Goal: Task Accomplishment & Management: Manage account settings

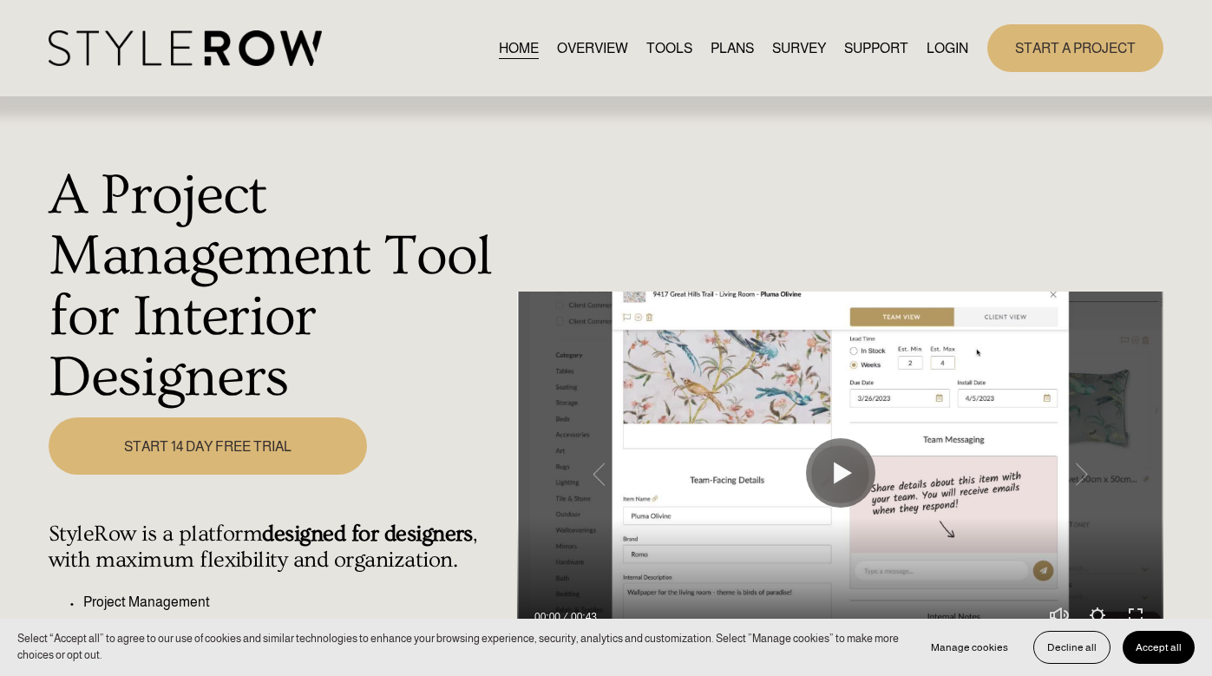
click at [948, 48] on link "LOGIN" at bounding box center [948, 47] width 42 height 23
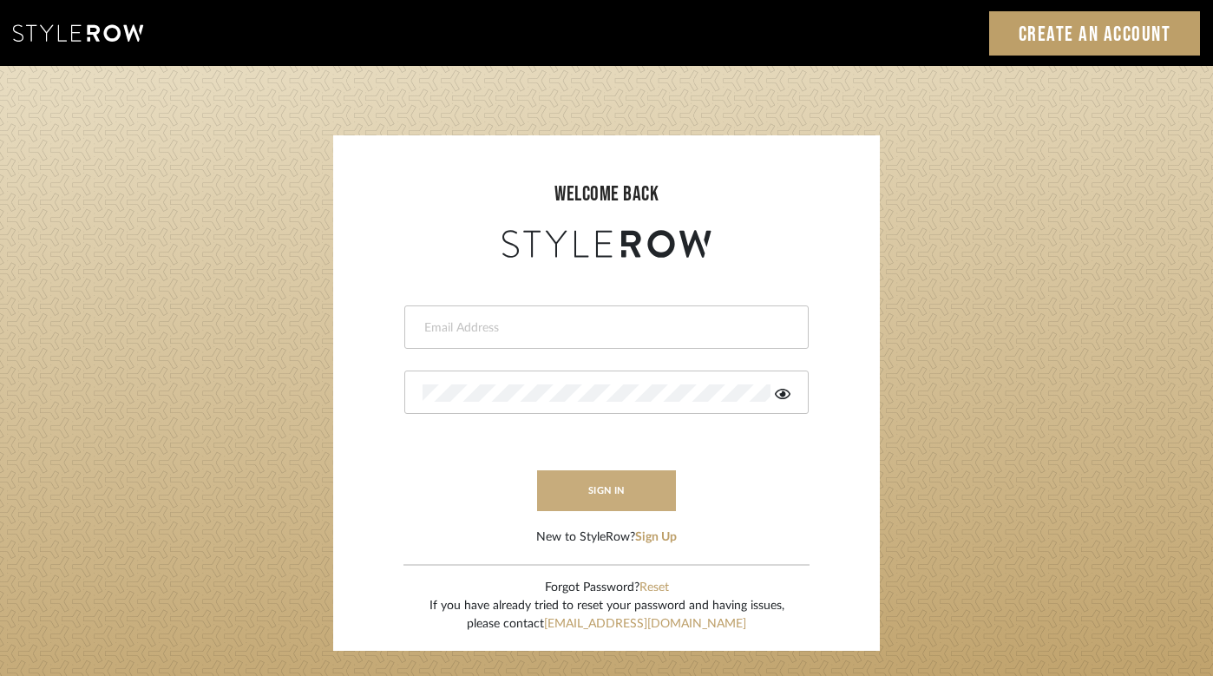
type input "felicia@onyxandoakinteriors.com"
click at [589, 488] on button "sign in" at bounding box center [606, 490] width 139 height 41
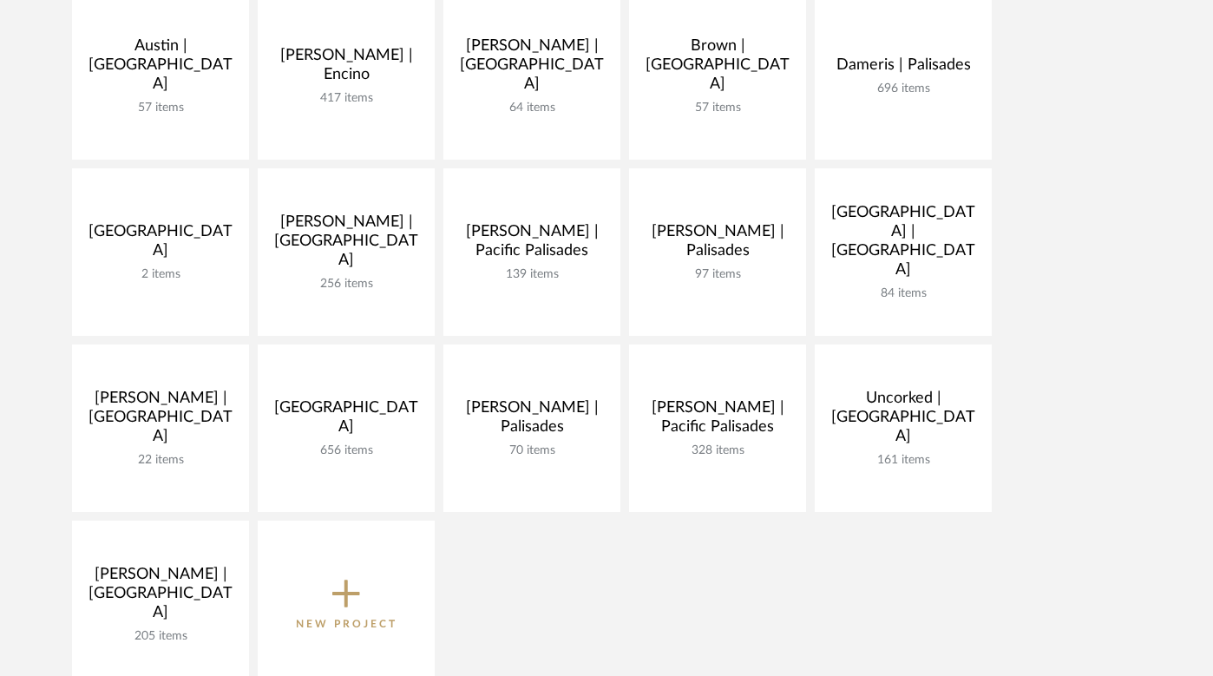
scroll to position [439, 0]
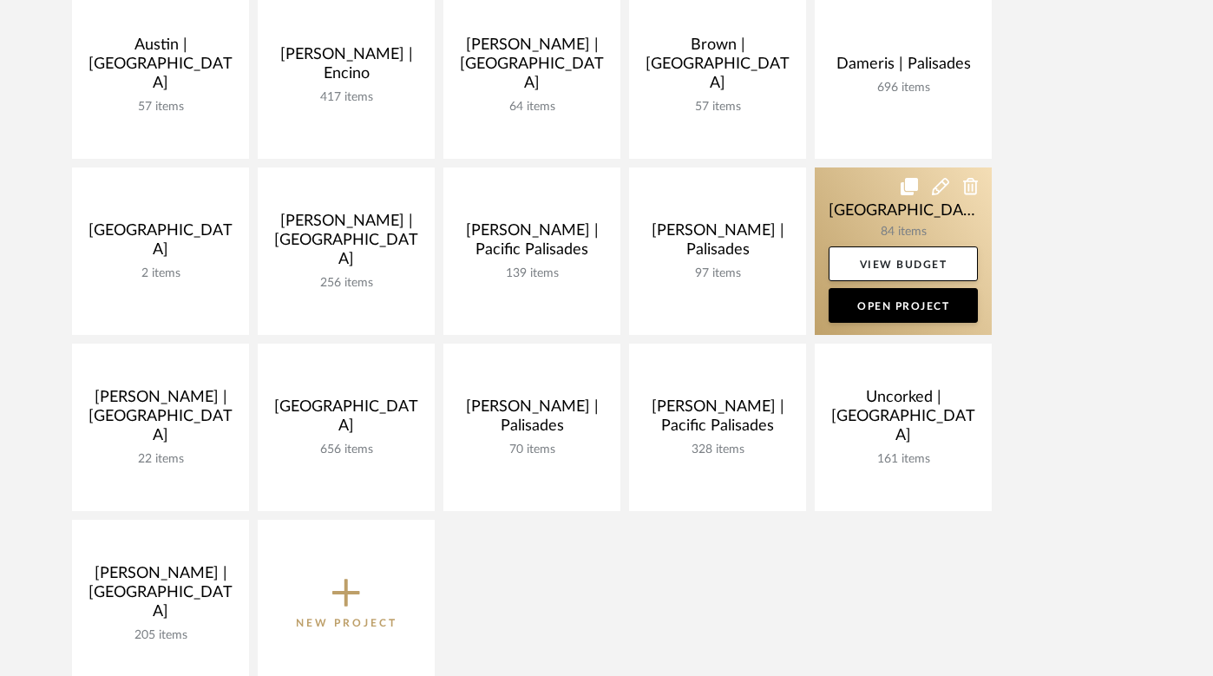
click at [860, 209] on link at bounding box center [903, 250] width 177 height 167
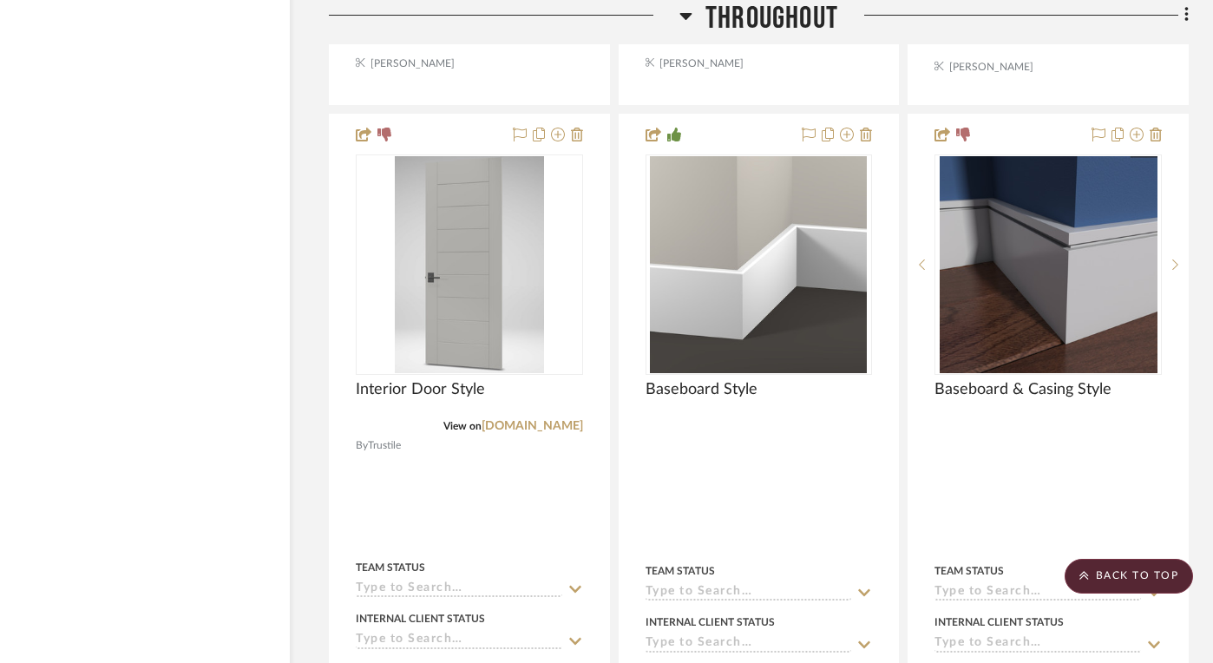
scroll to position [2800, 36]
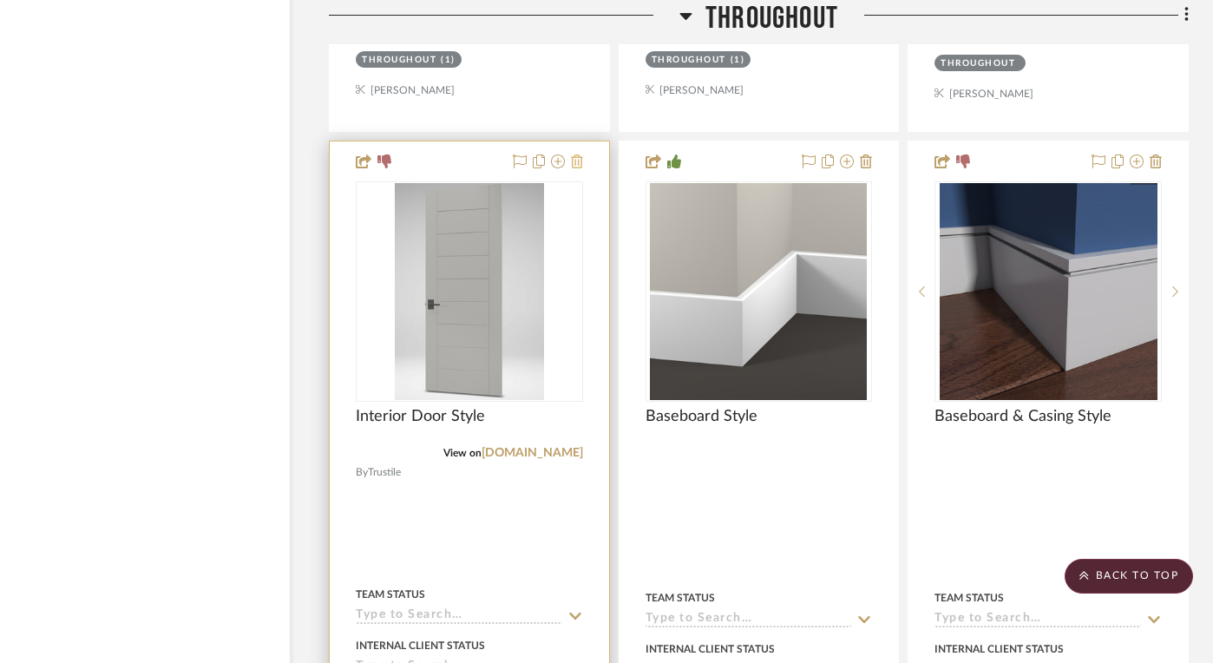
click at [580, 159] on icon at bounding box center [577, 161] width 12 height 14
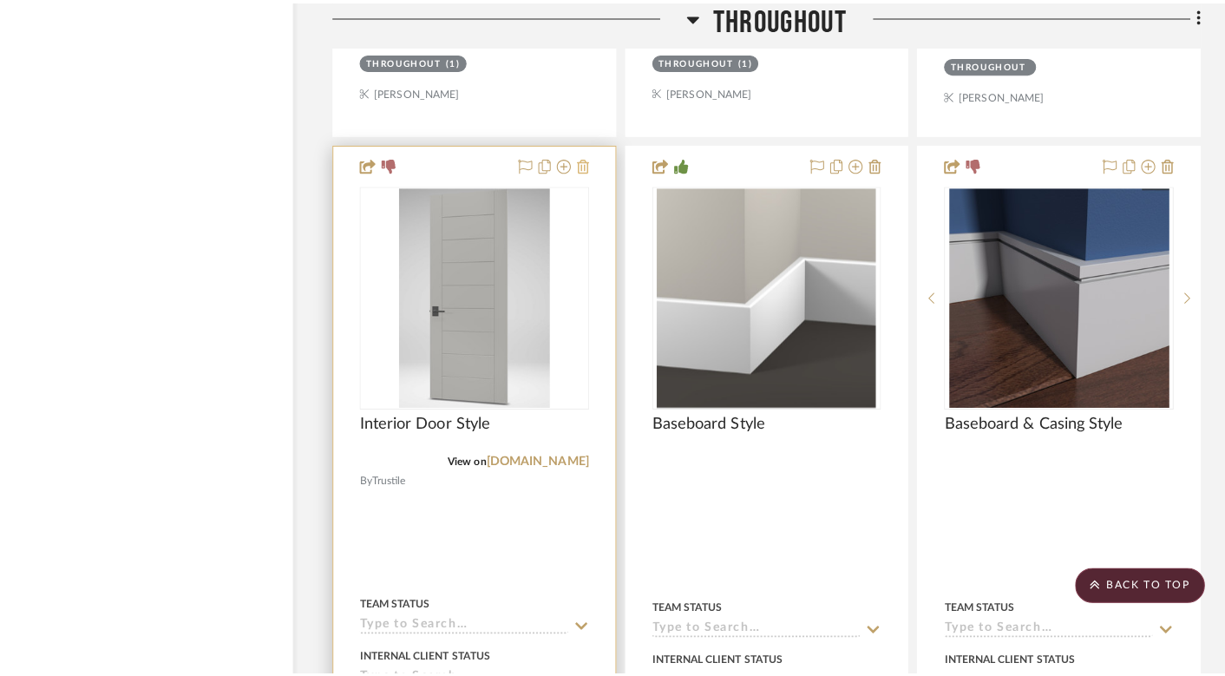
scroll to position [0, 0]
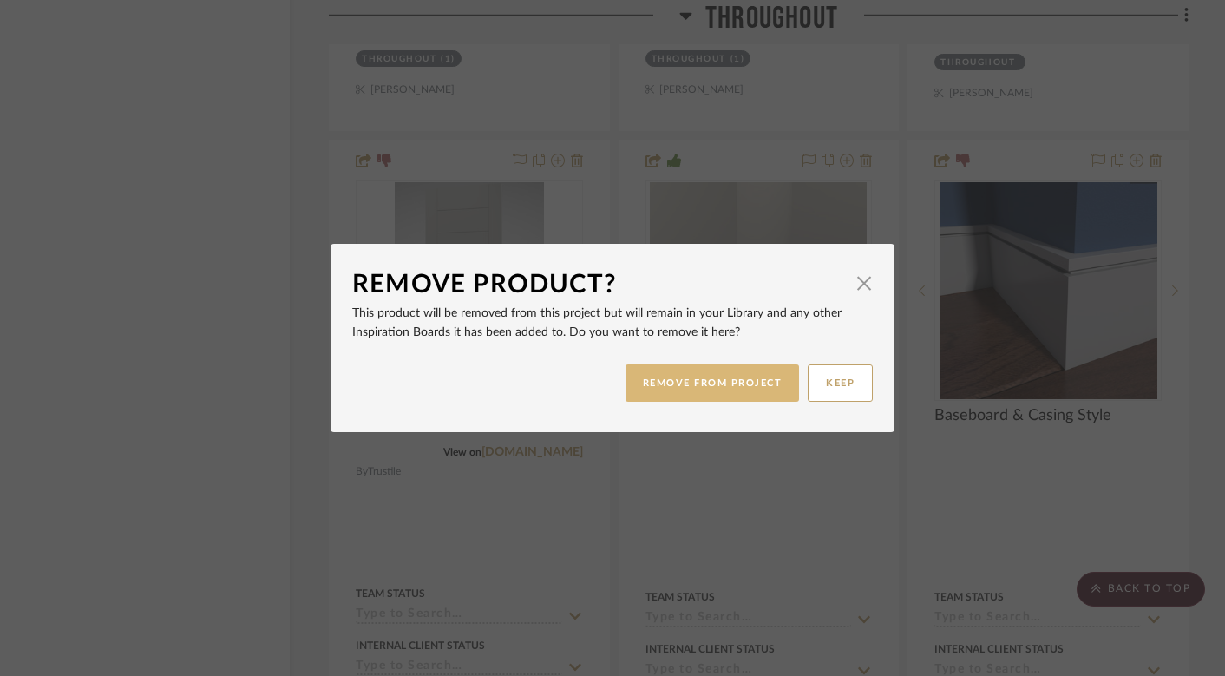
click at [727, 371] on button "REMOVE FROM PROJECT" at bounding box center [713, 382] width 174 height 37
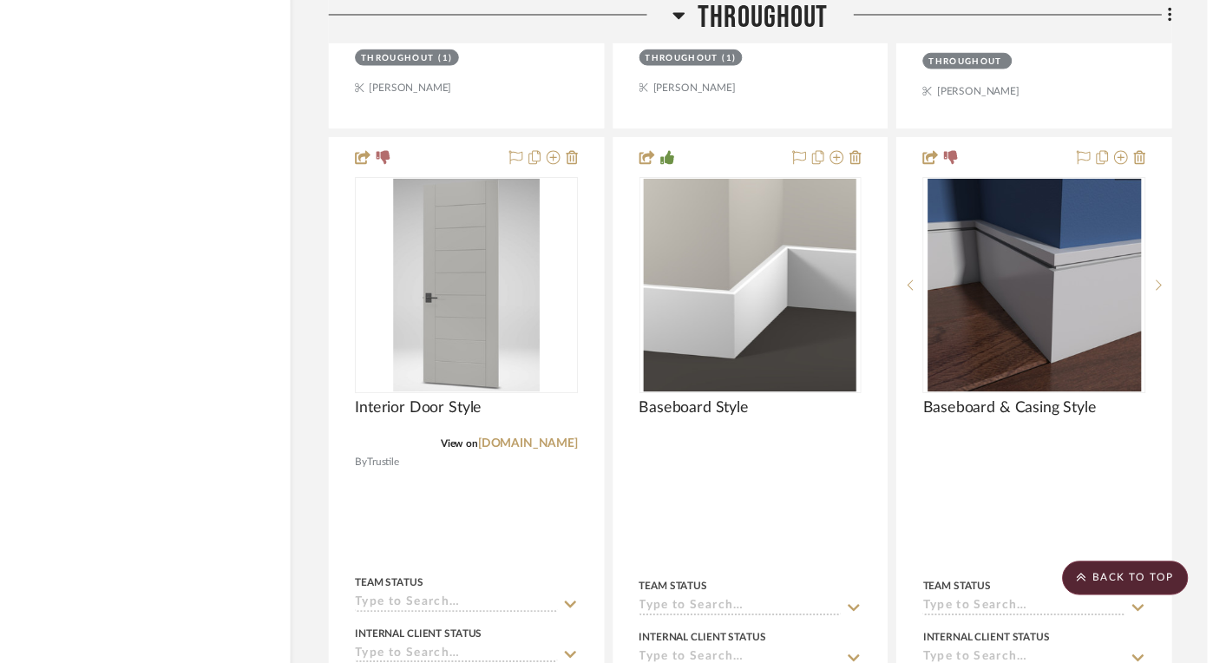
scroll to position [2800, 36]
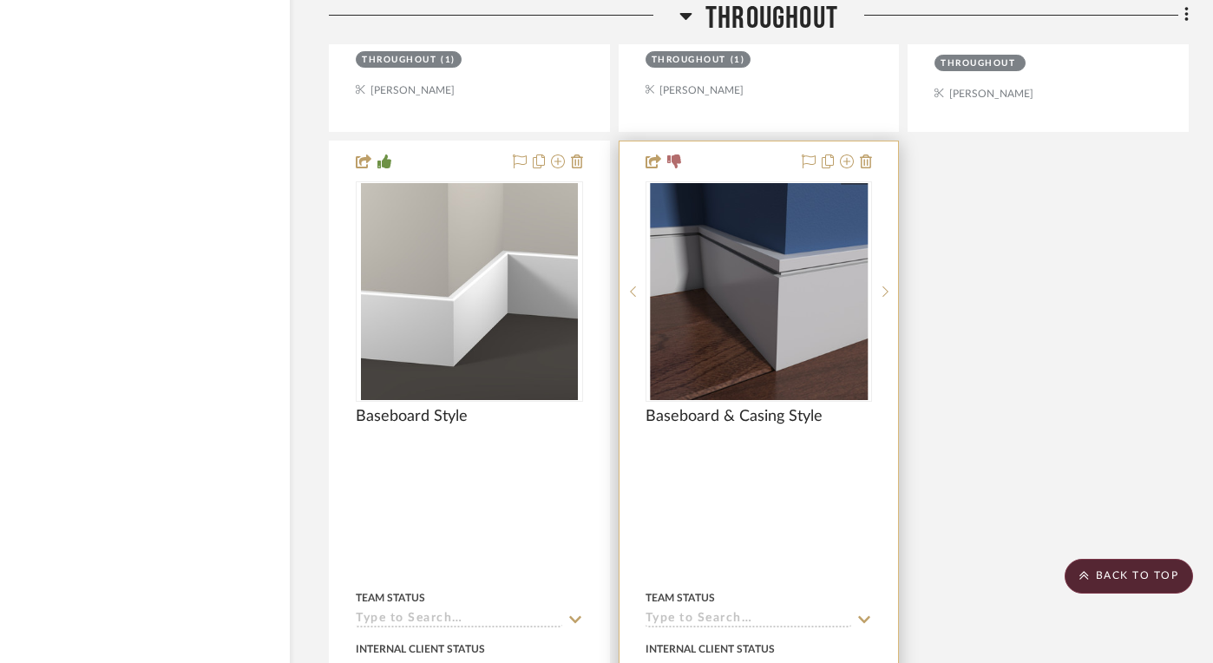
click at [872, 156] on div at bounding box center [758, 522] width 279 height 763
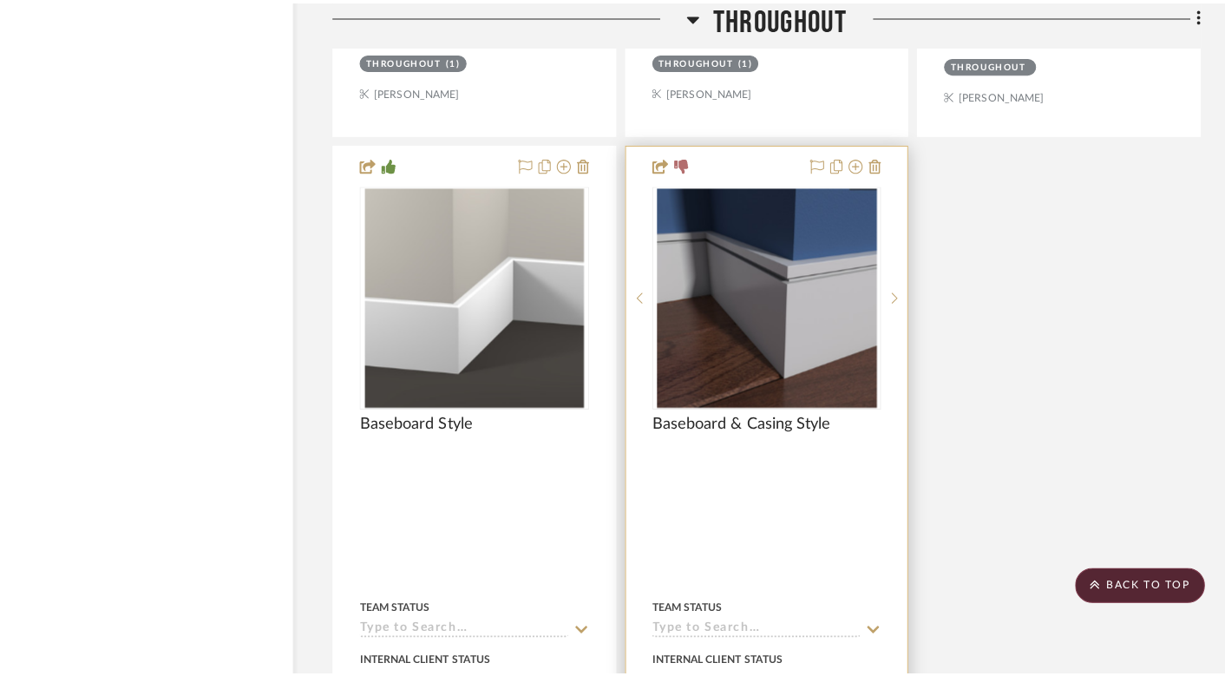
scroll to position [0, 0]
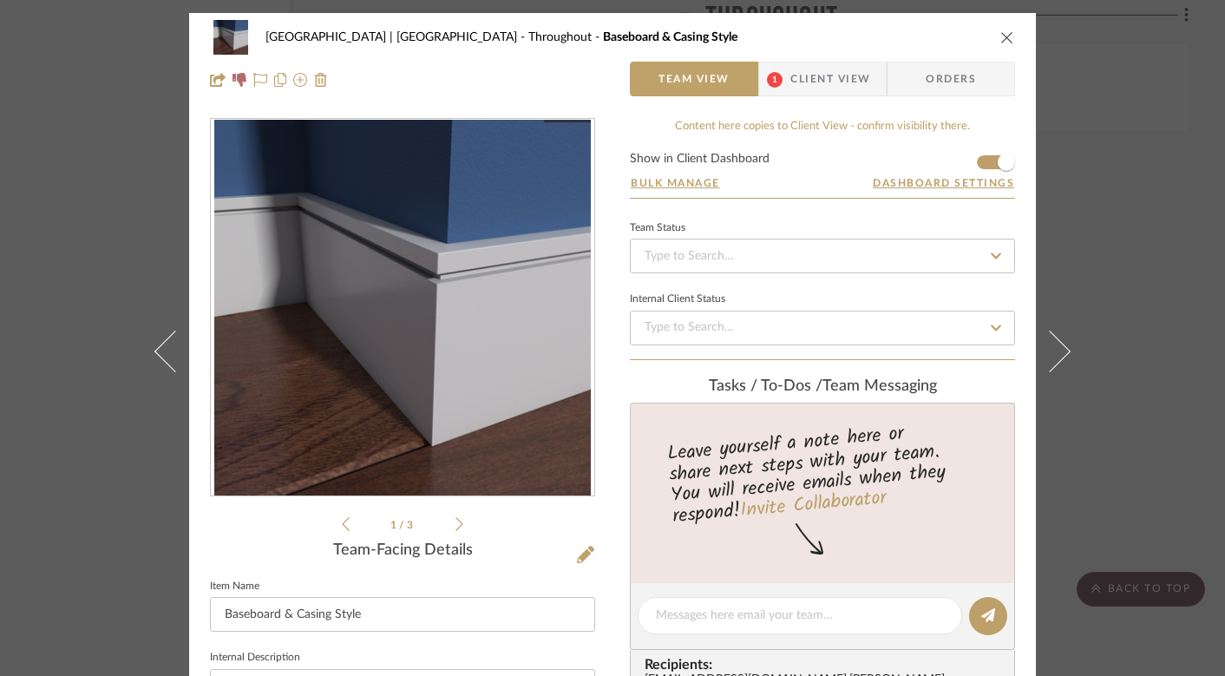
click at [1002, 38] on icon "close" at bounding box center [1007, 37] width 14 height 14
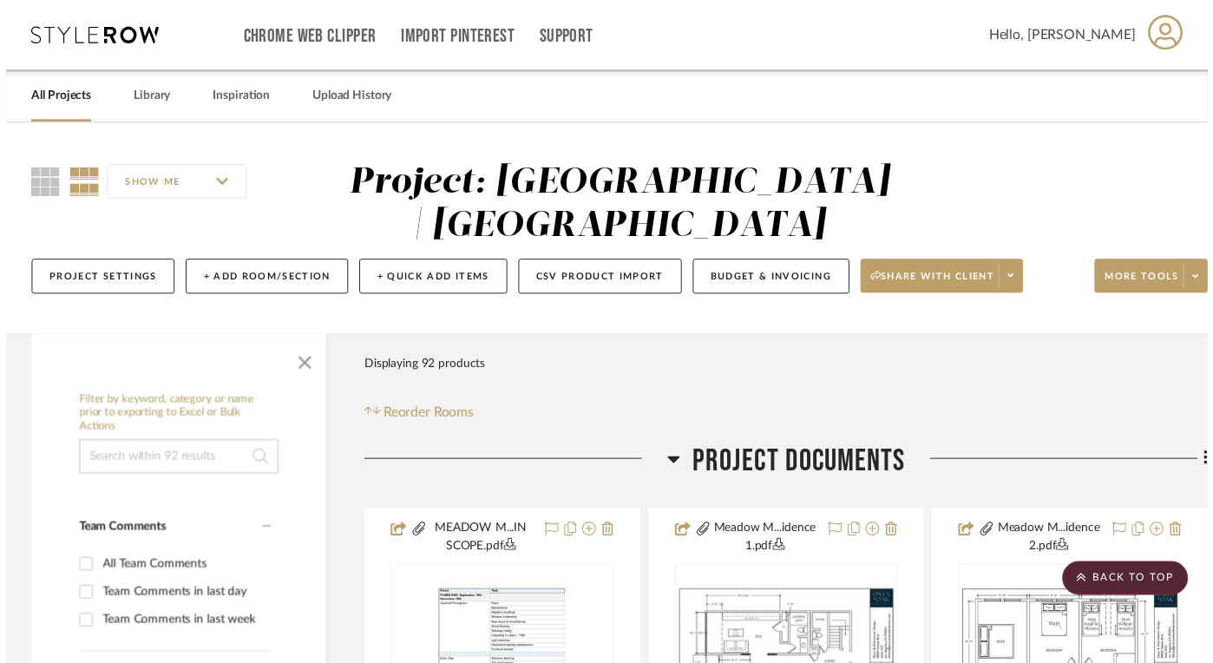
scroll to position [2800, 36]
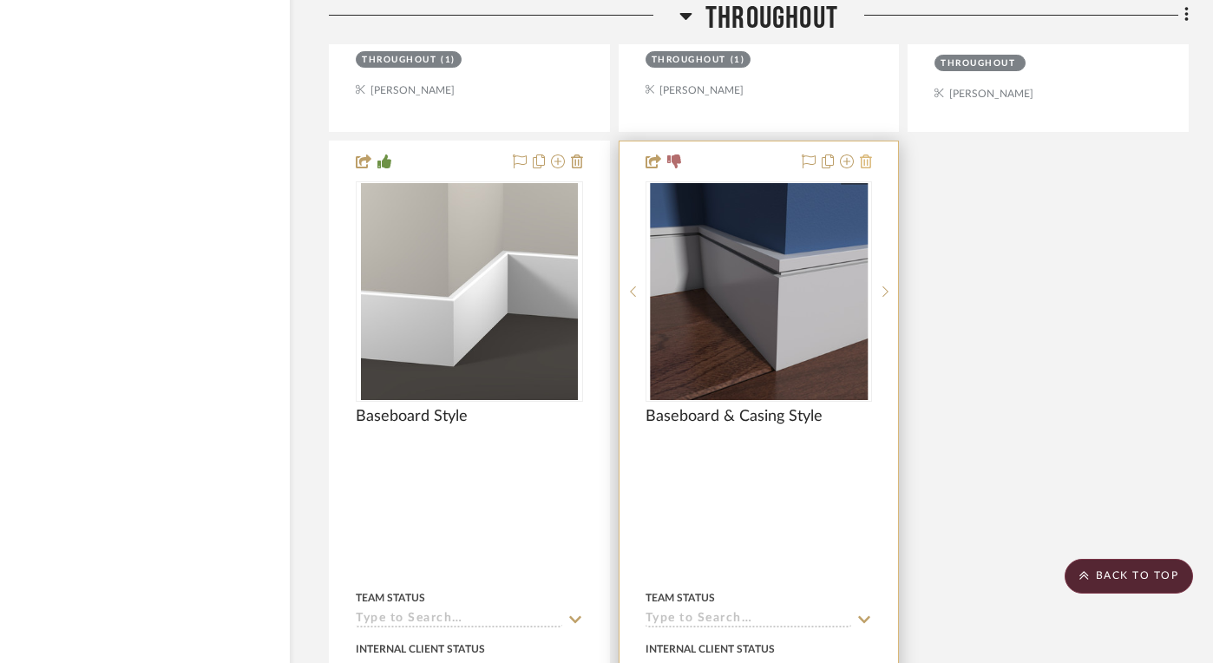
click at [868, 161] on icon at bounding box center [866, 161] width 12 height 14
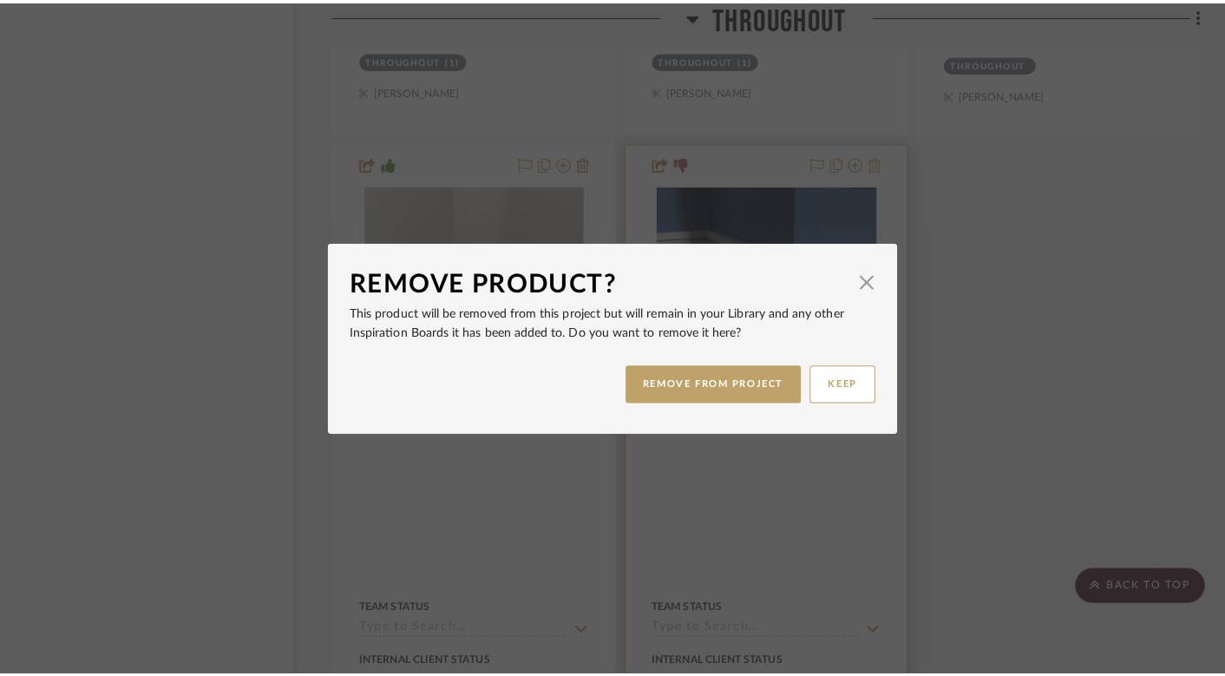
scroll to position [0, 0]
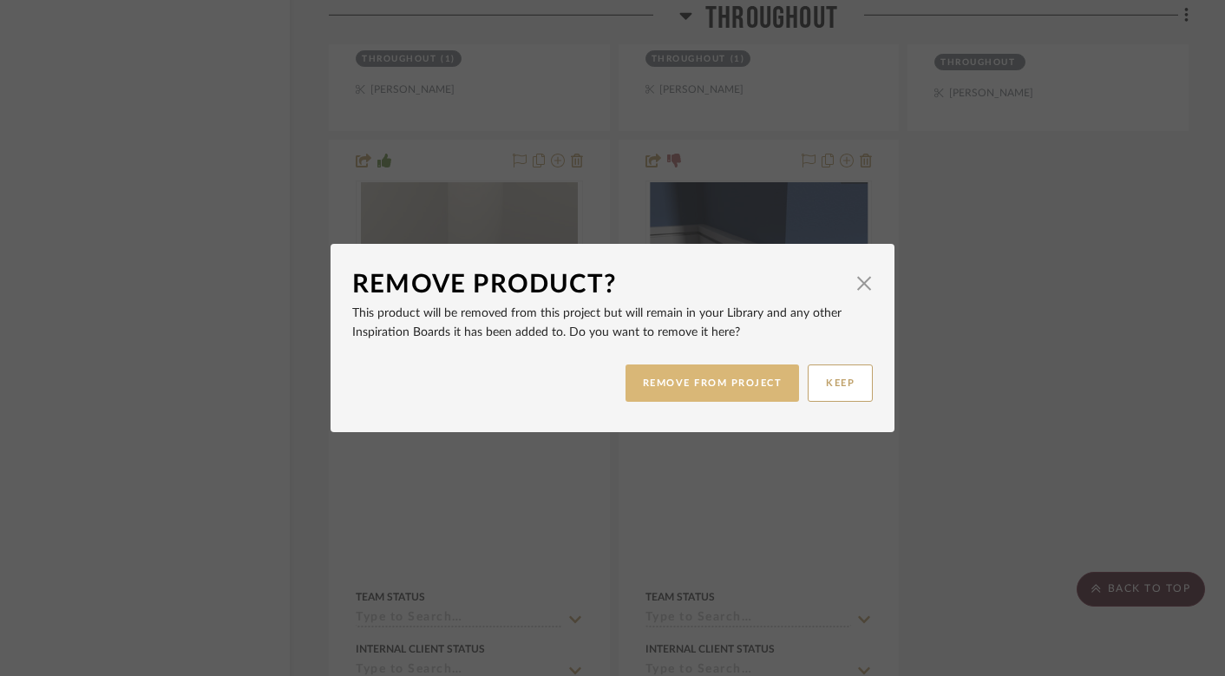
click at [719, 383] on button "REMOVE FROM PROJECT" at bounding box center [713, 382] width 174 height 37
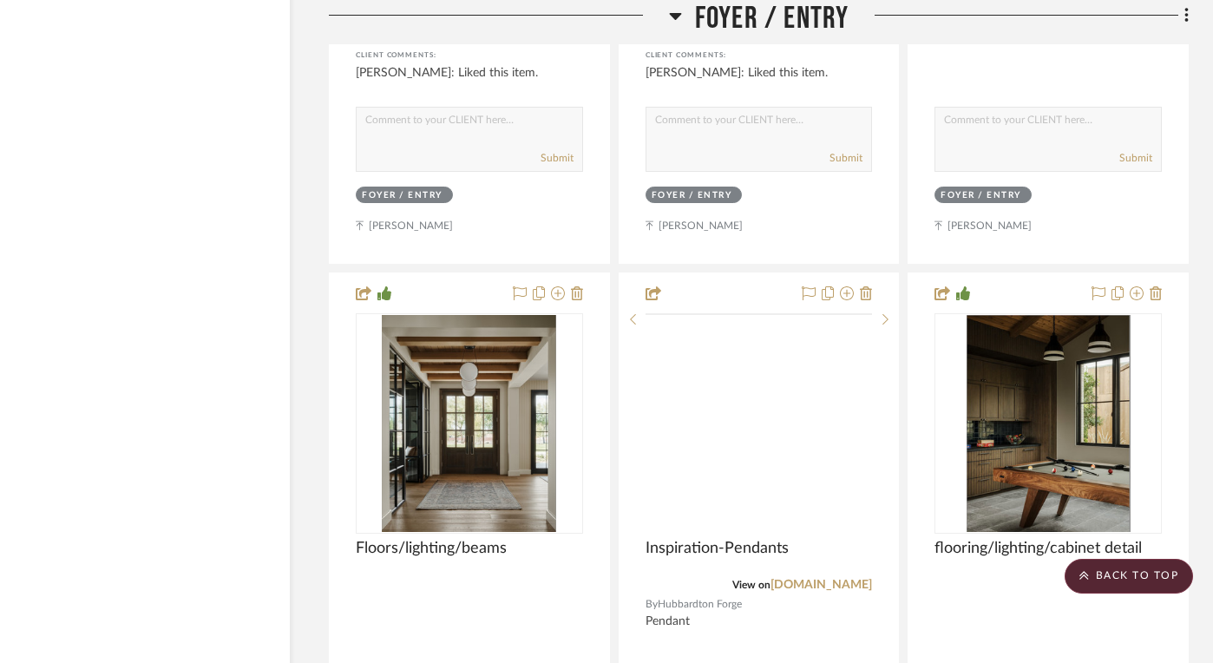
scroll to position [4322, 36]
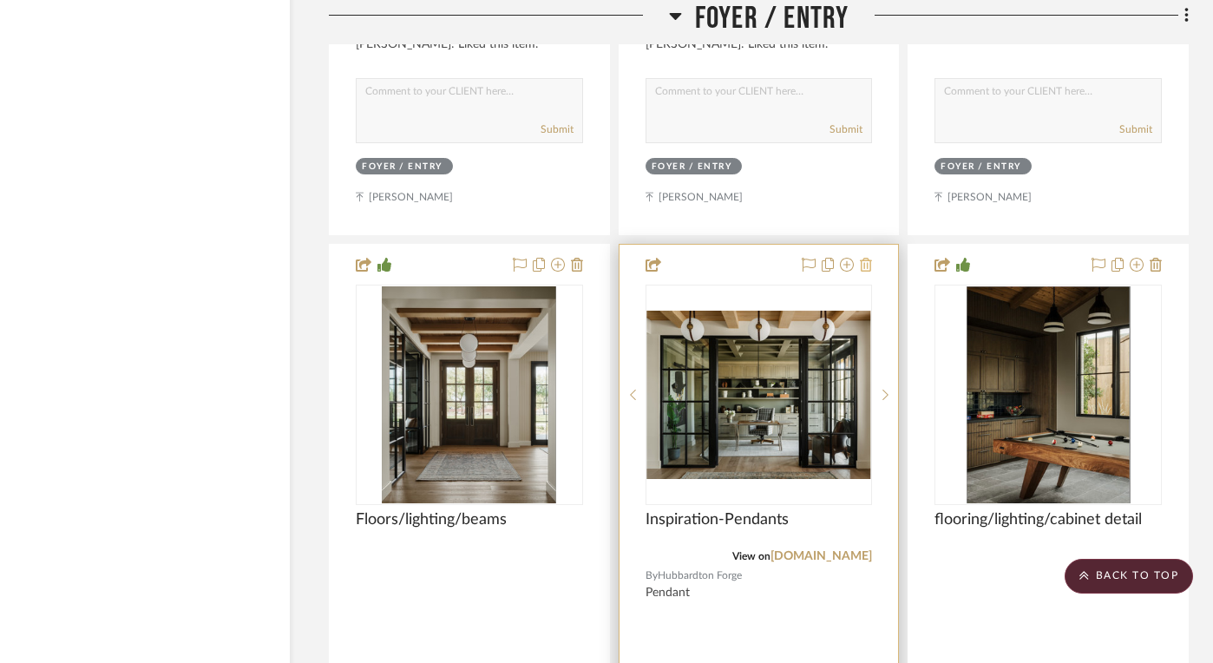
click at [867, 258] on icon at bounding box center [866, 265] width 12 height 14
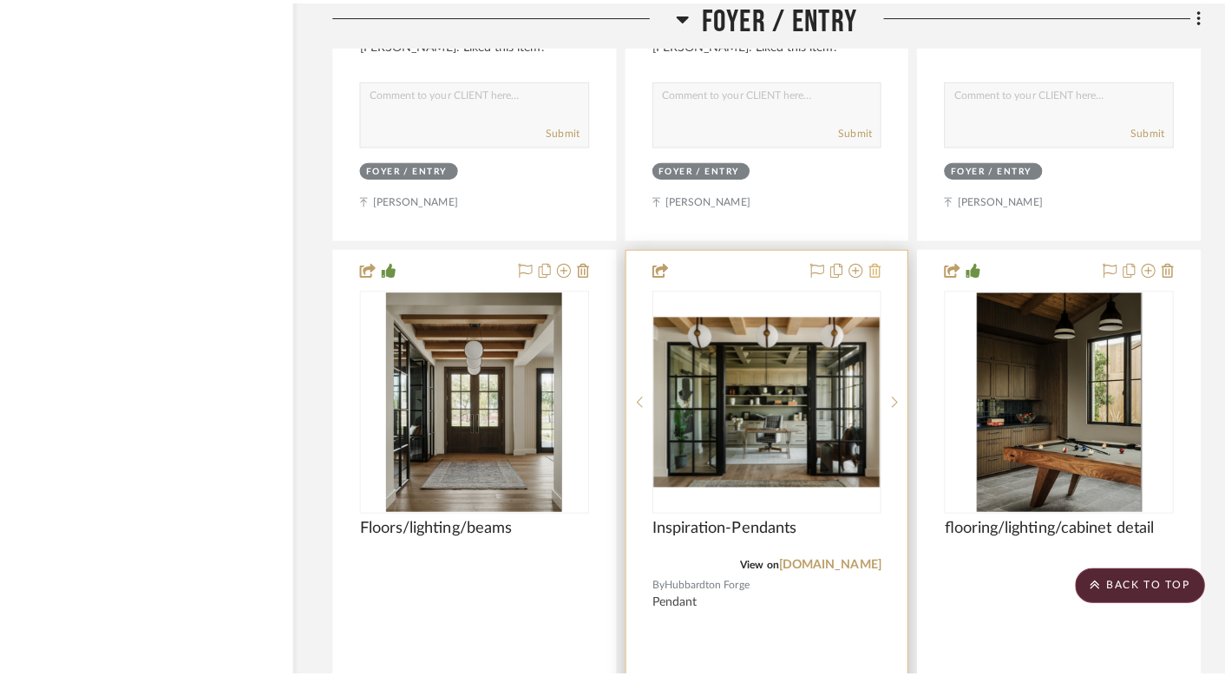
scroll to position [0, 0]
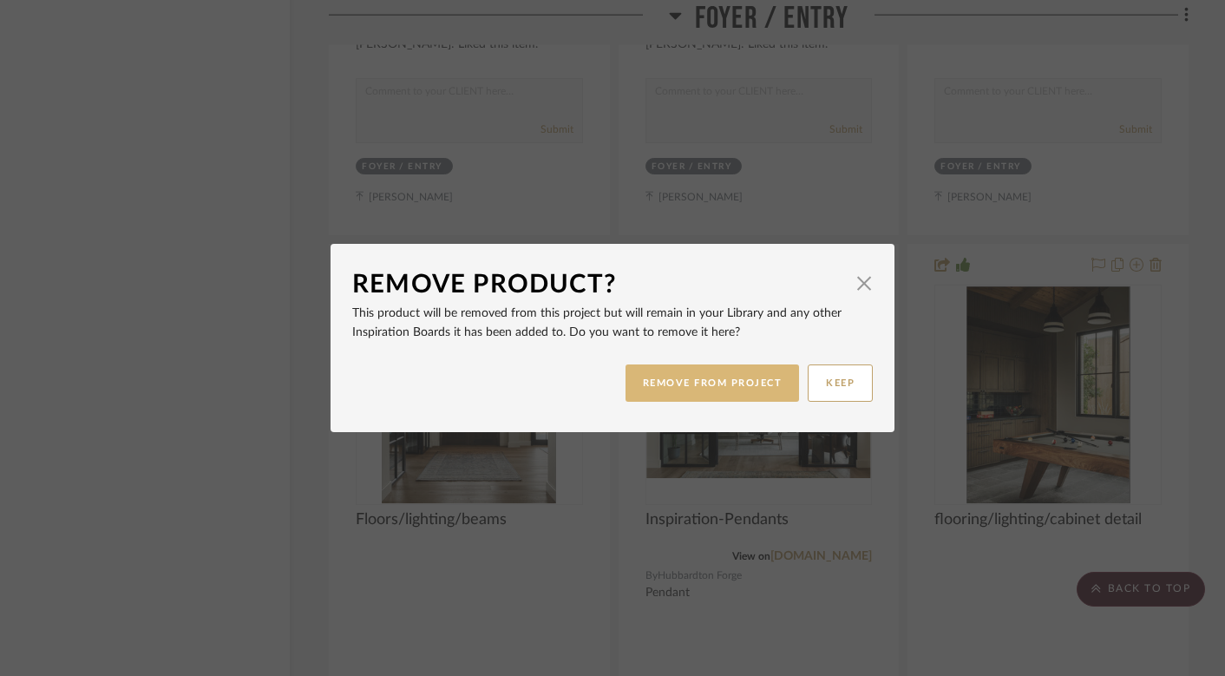
click at [731, 387] on button "REMOVE FROM PROJECT" at bounding box center [713, 382] width 174 height 37
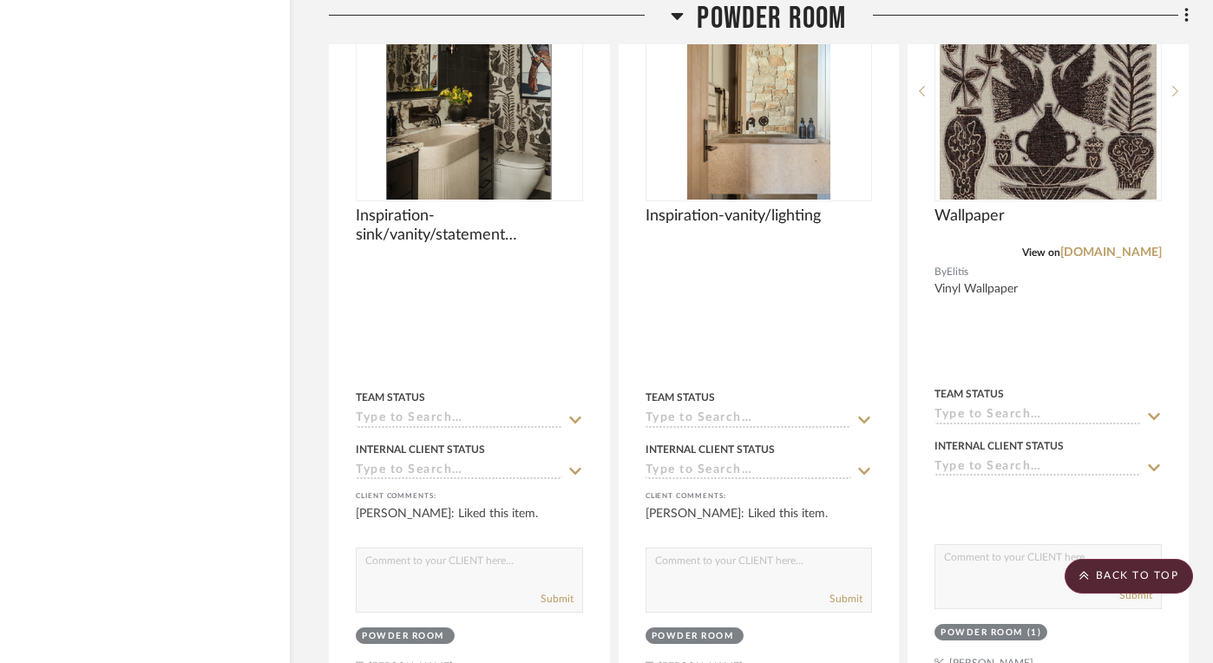
scroll to position [5324, 36]
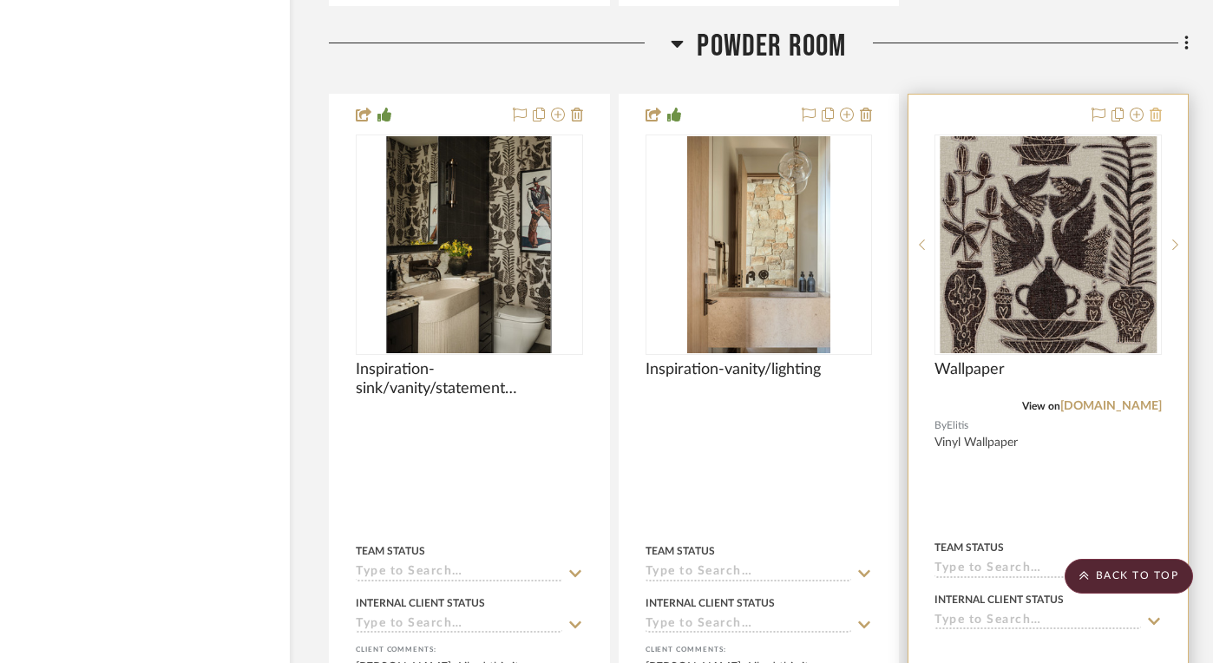
click at [1157, 108] on icon at bounding box center [1156, 115] width 12 height 14
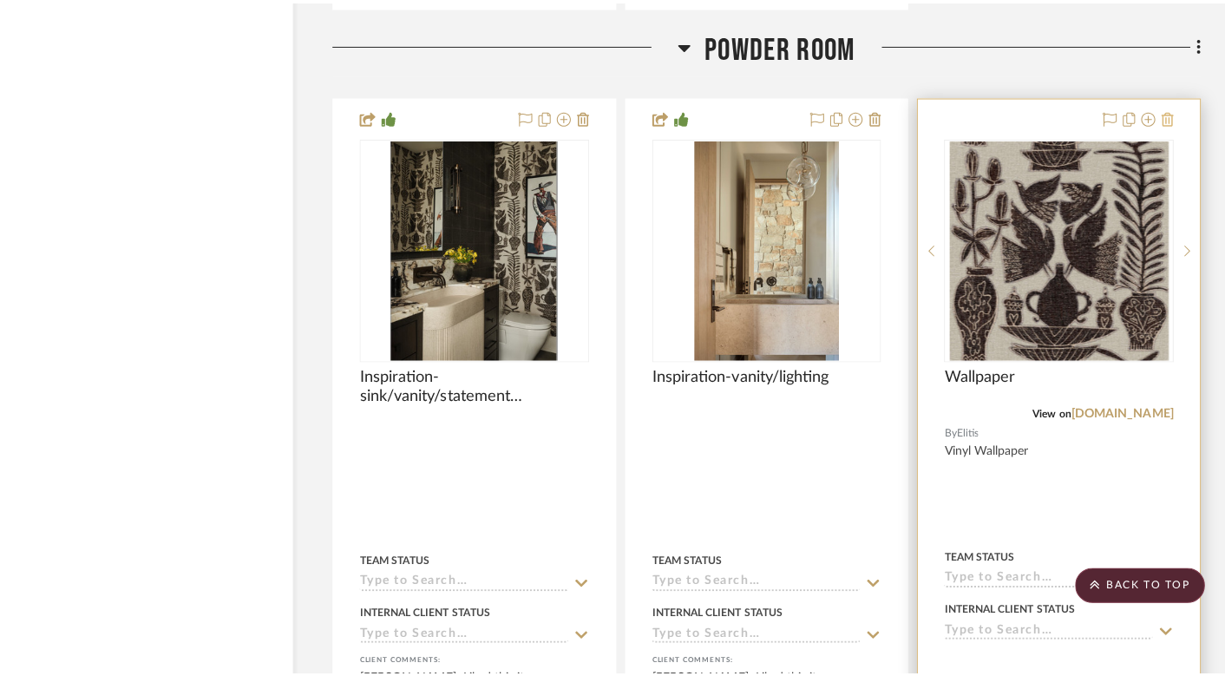
scroll to position [0, 0]
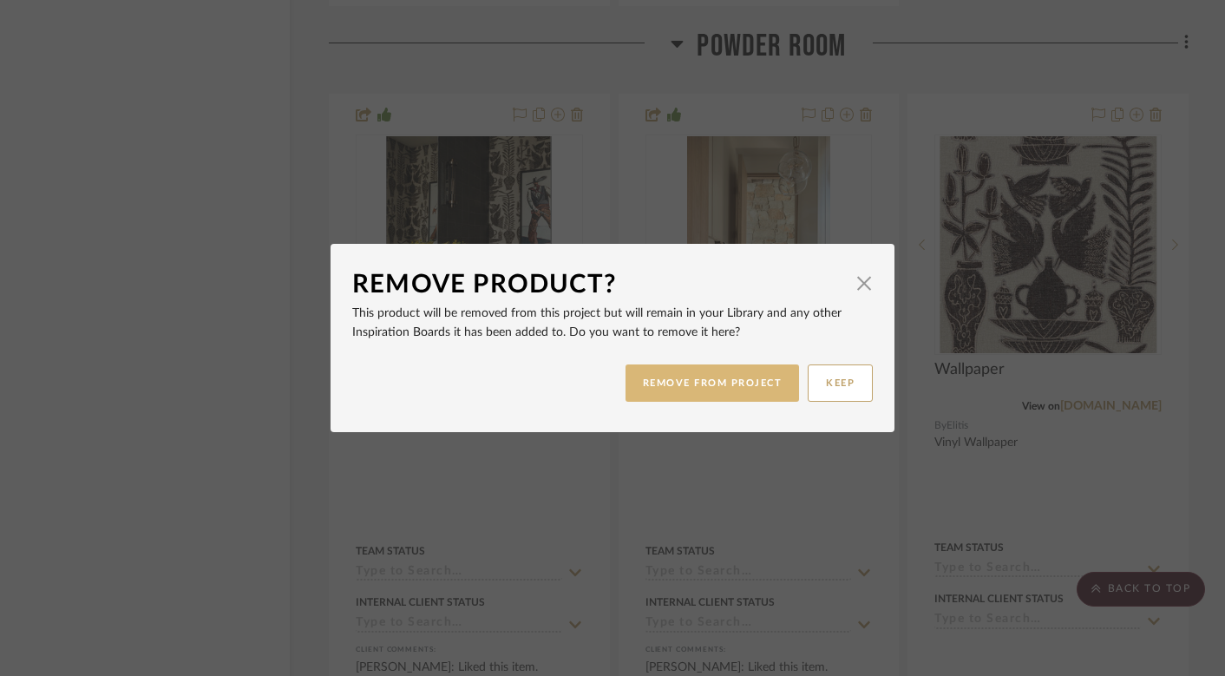
click at [704, 386] on button "REMOVE FROM PROJECT" at bounding box center [713, 382] width 174 height 37
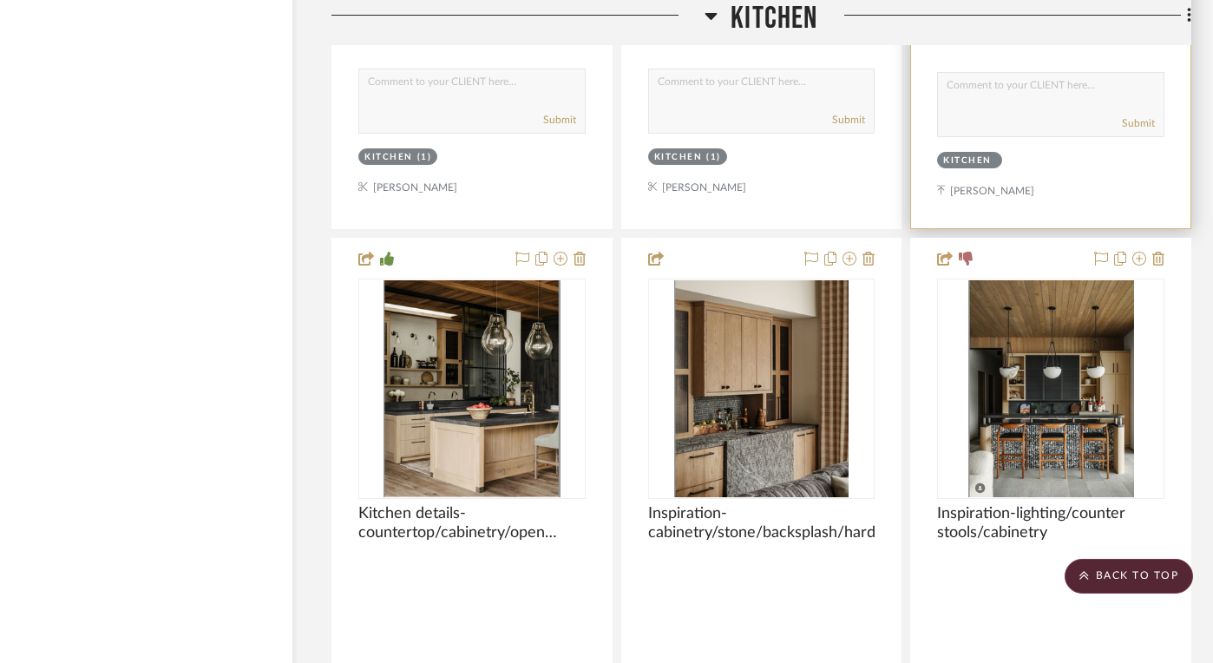
scroll to position [6980, 34]
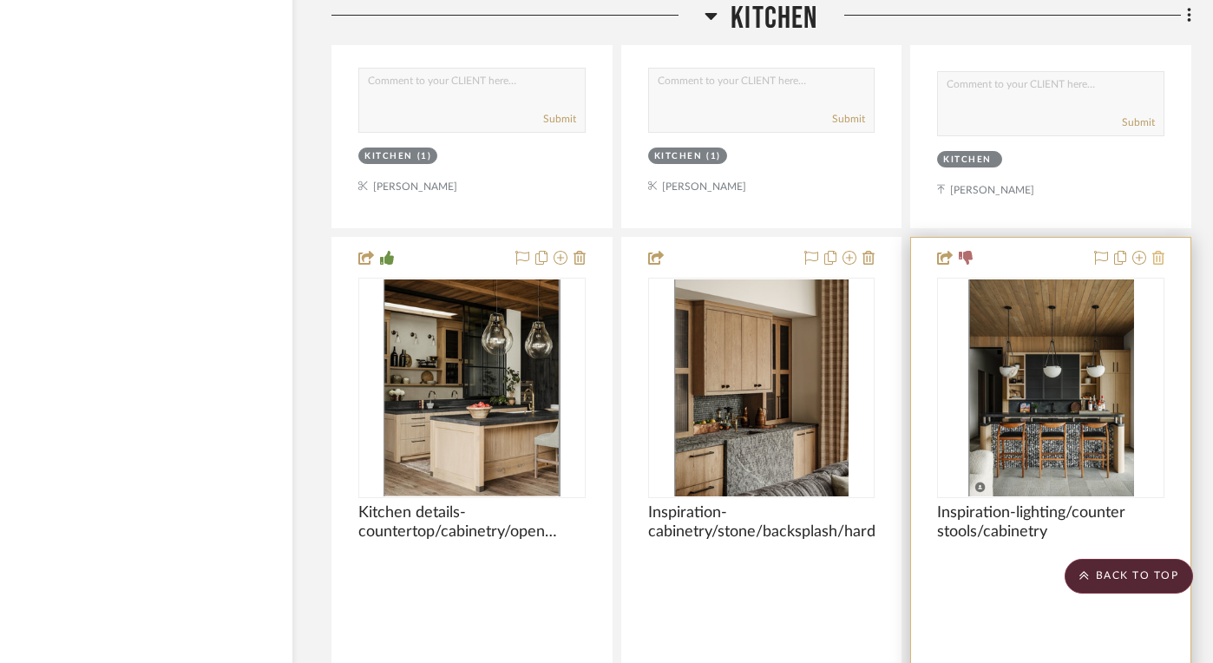
click at [1159, 251] on icon at bounding box center [1158, 258] width 12 height 14
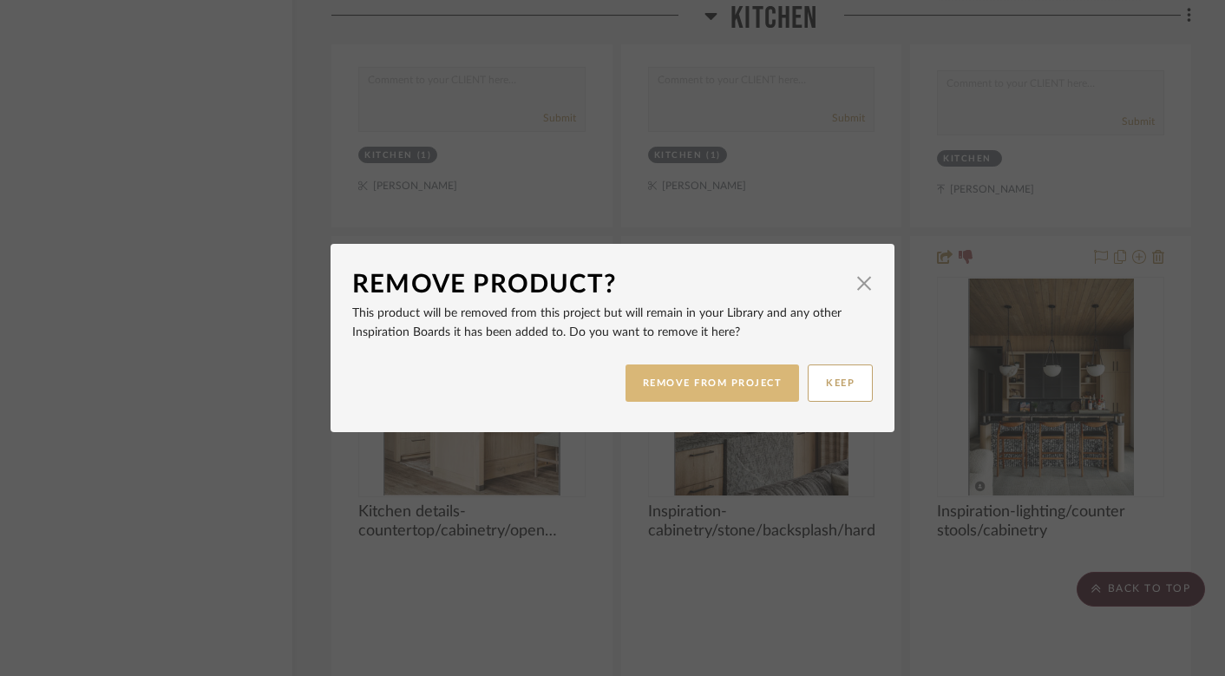
click at [747, 398] on button "REMOVE FROM PROJECT" at bounding box center [713, 382] width 174 height 37
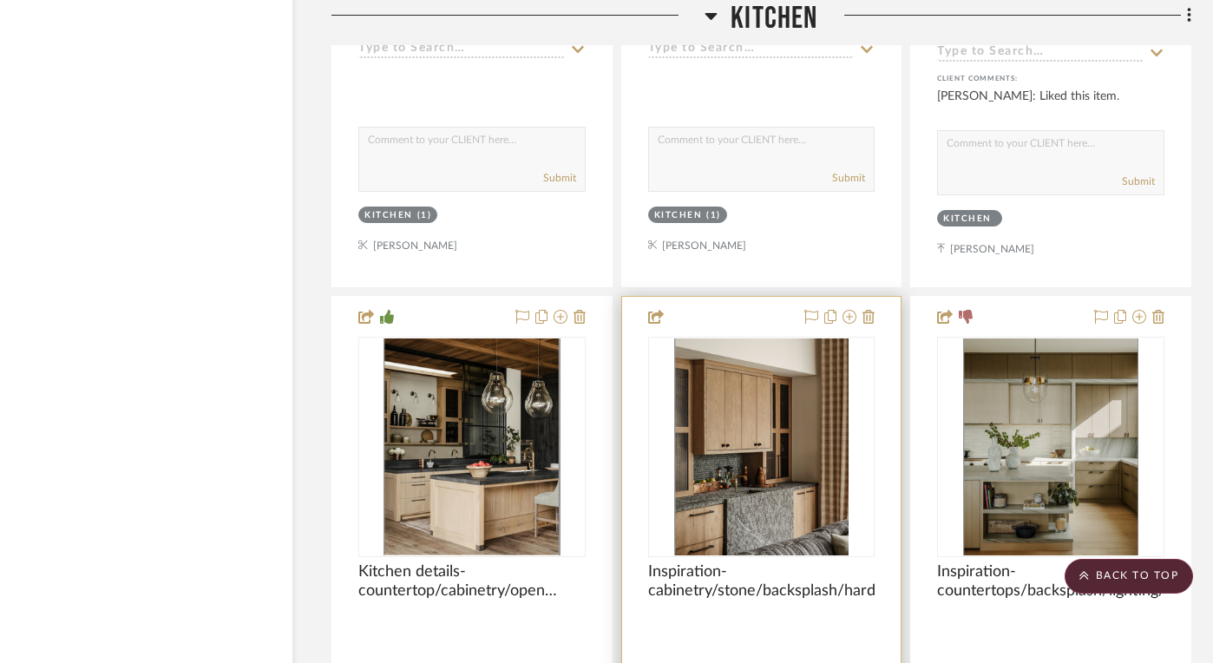
scroll to position [6936, 34]
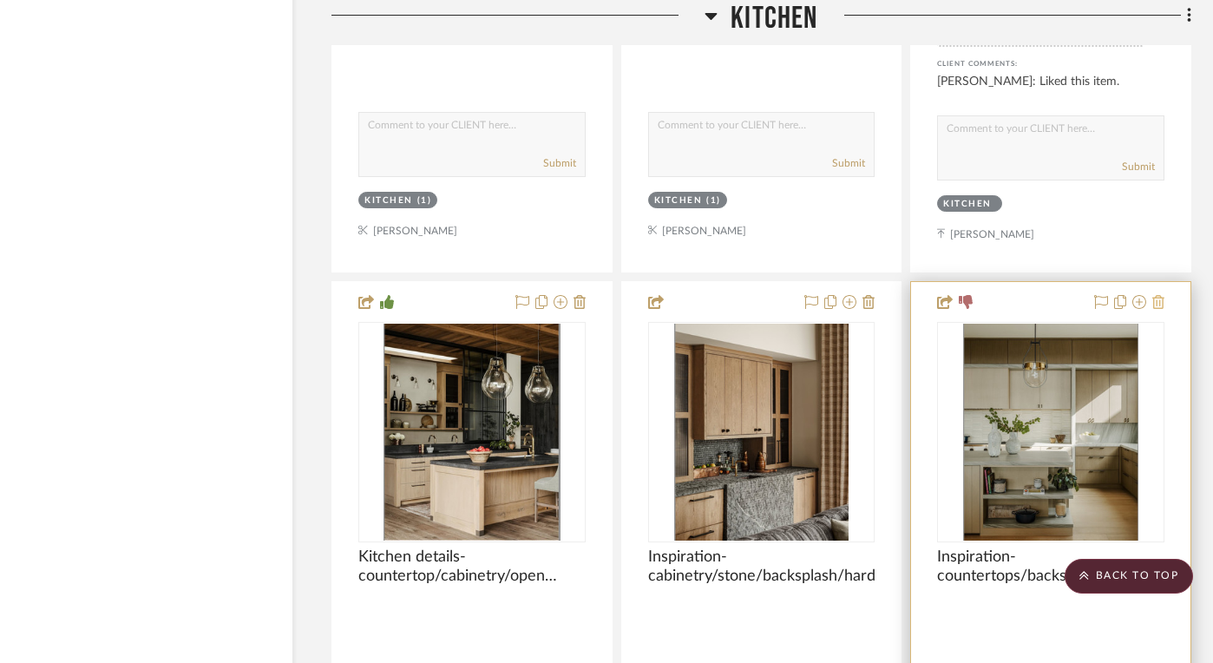
click at [1159, 295] on icon at bounding box center [1158, 302] width 12 height 14
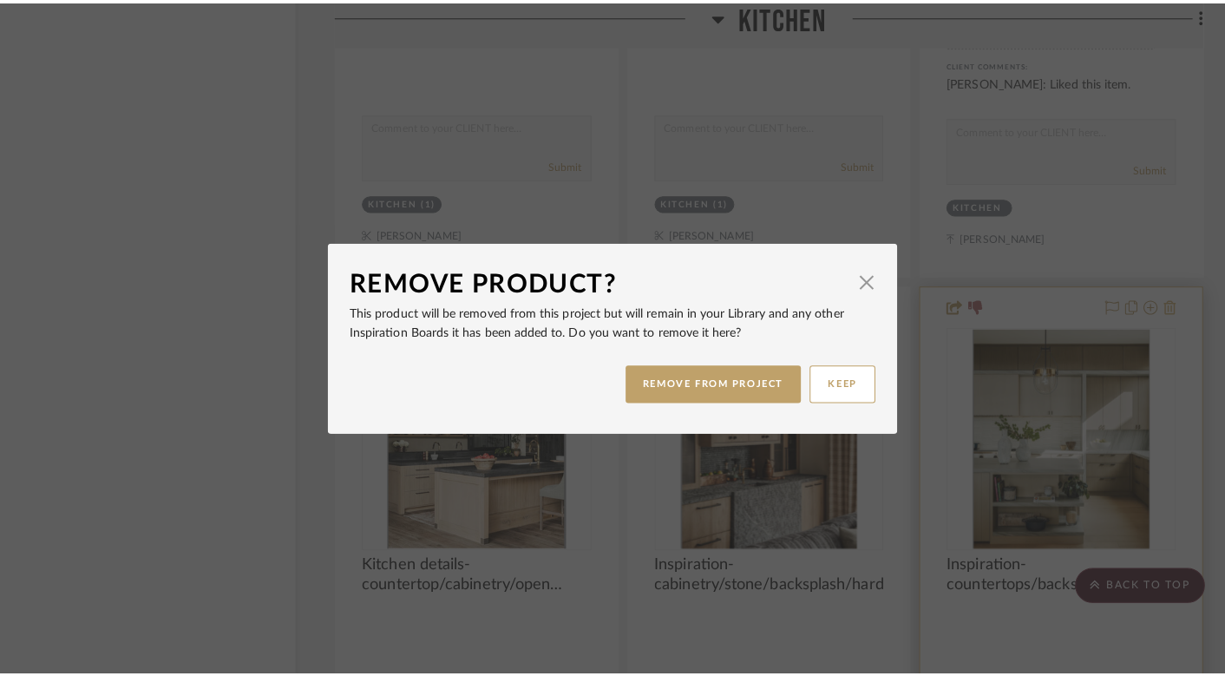
scroll to position [0, 0]
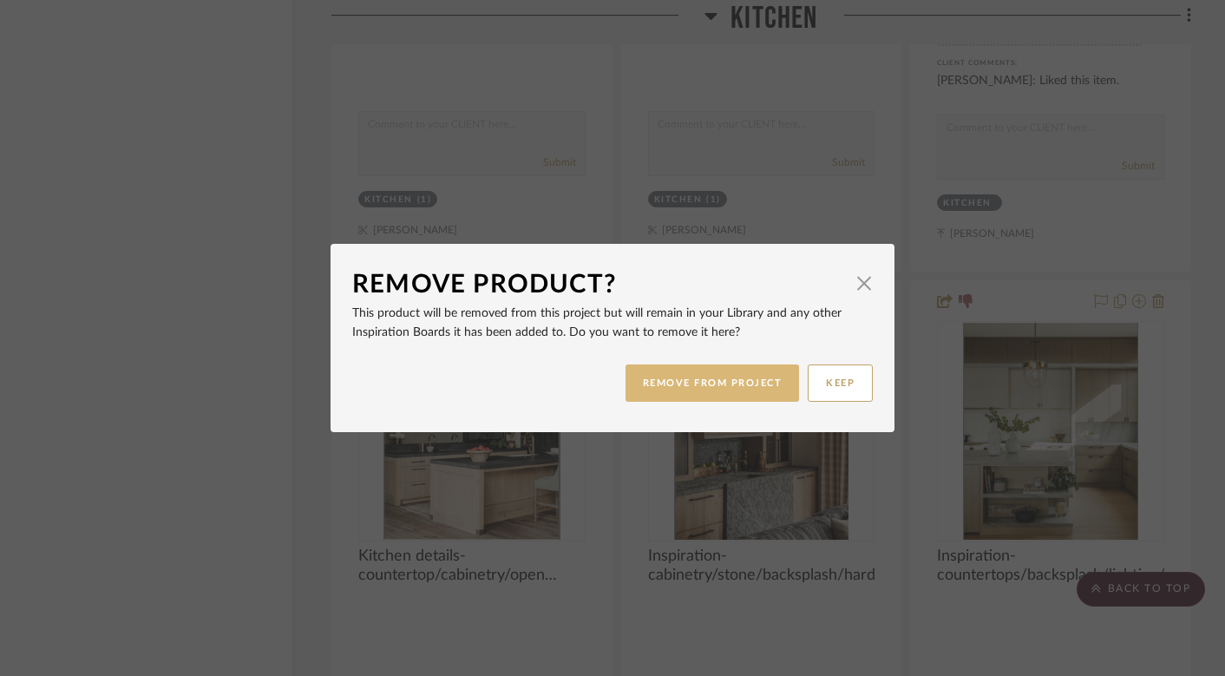
click at [737, 394] on button "REMOVE FROM PROJECT" at bounding box center [713, 382] width 174 height 37
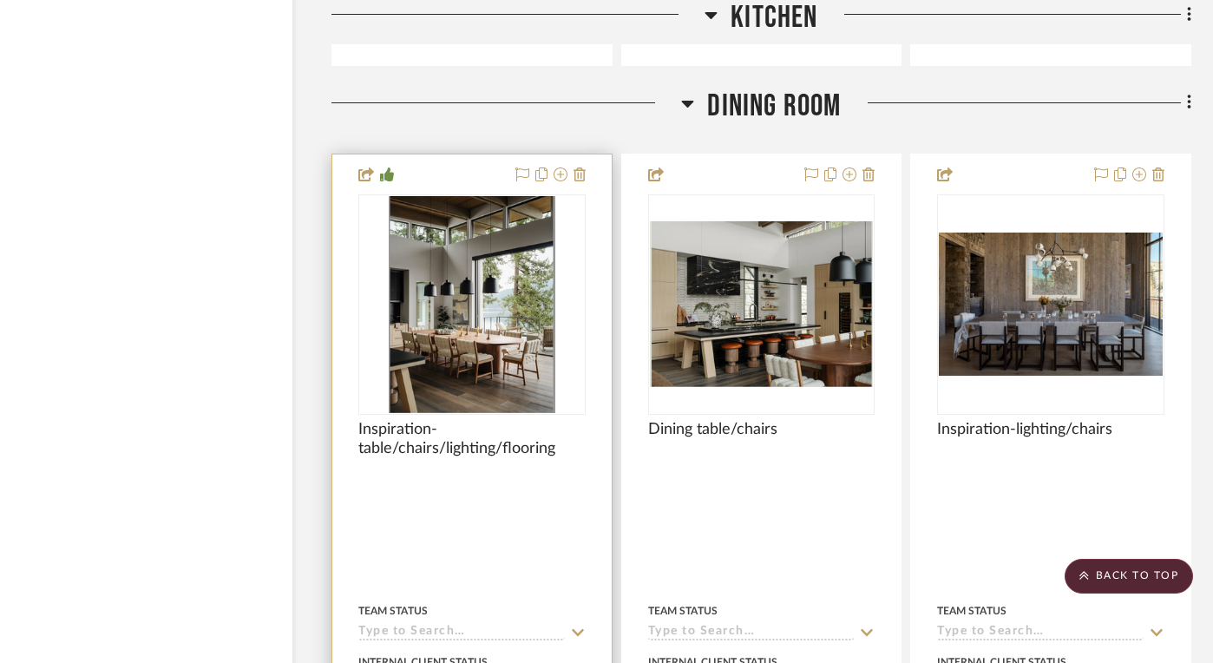
scroll to position [7917, 34]
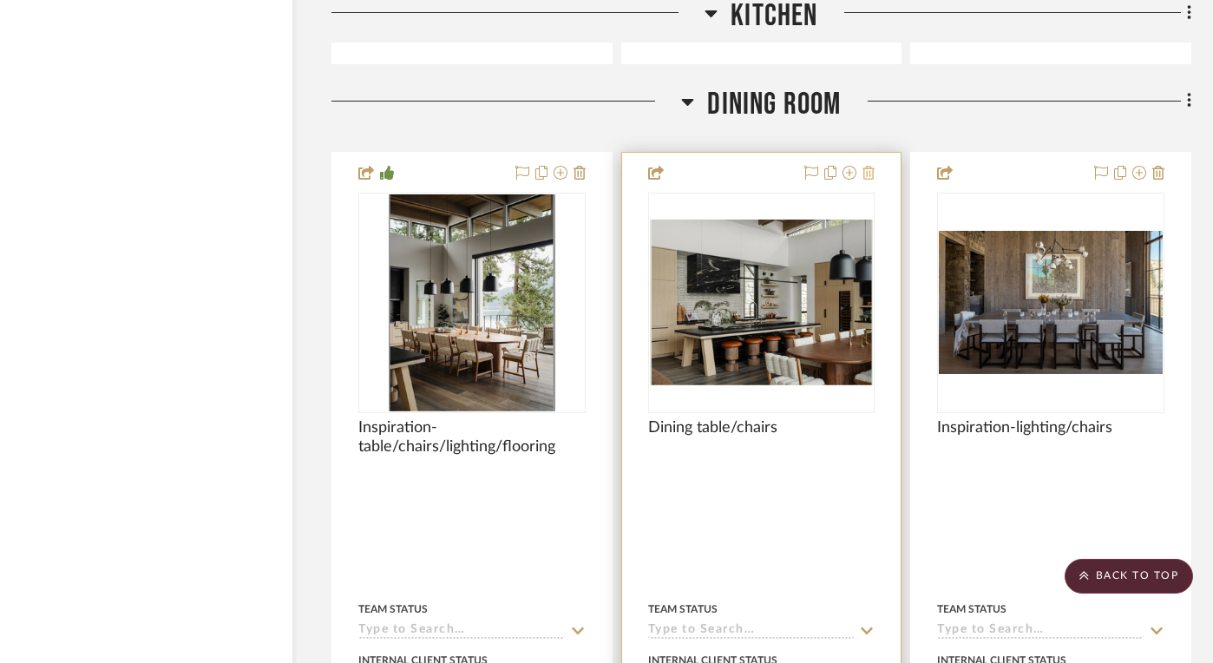
click at [868, 166] on icon at bounding box center [868, 173] width 12 height 14
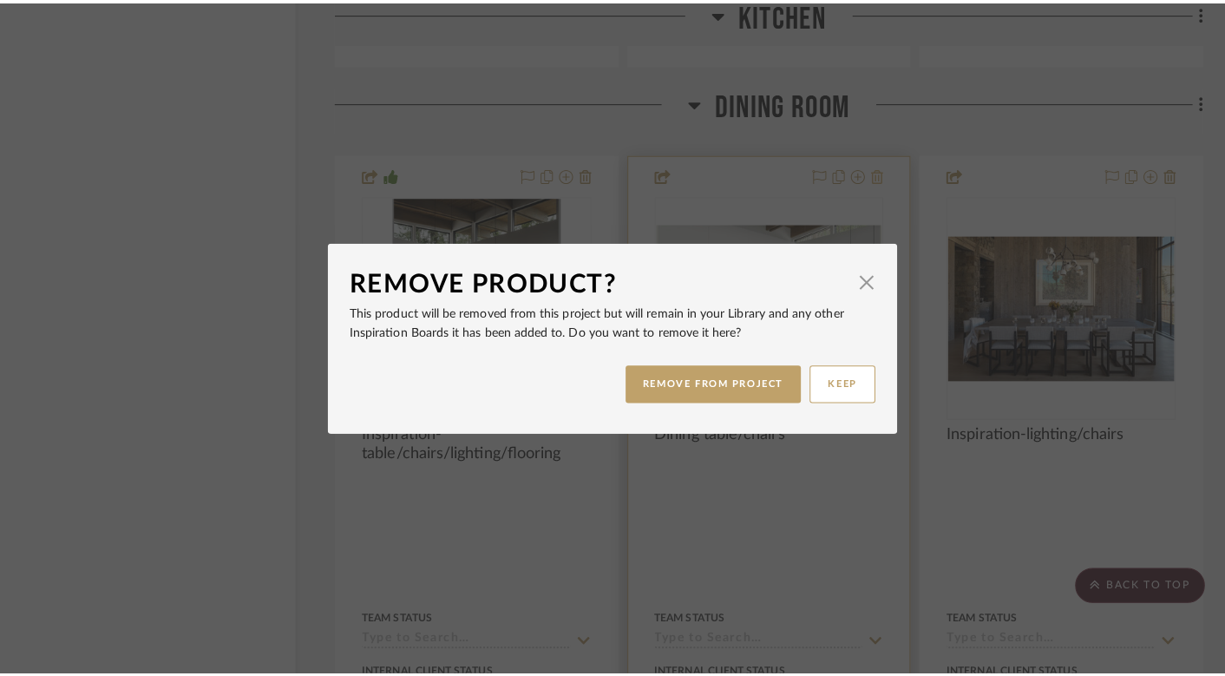
scroll to position [0, 0]
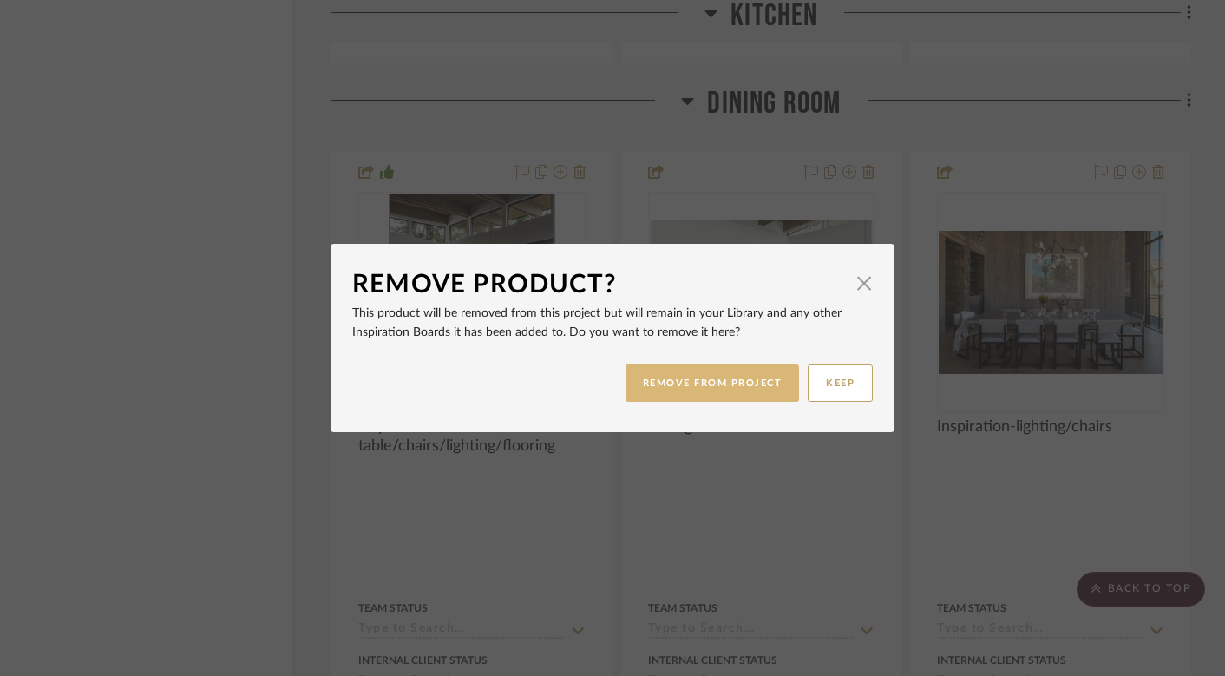
click at [729, 390] on button "REMOVE FROM PROJECT" at bounding box center [713, 382] width 174 height 37
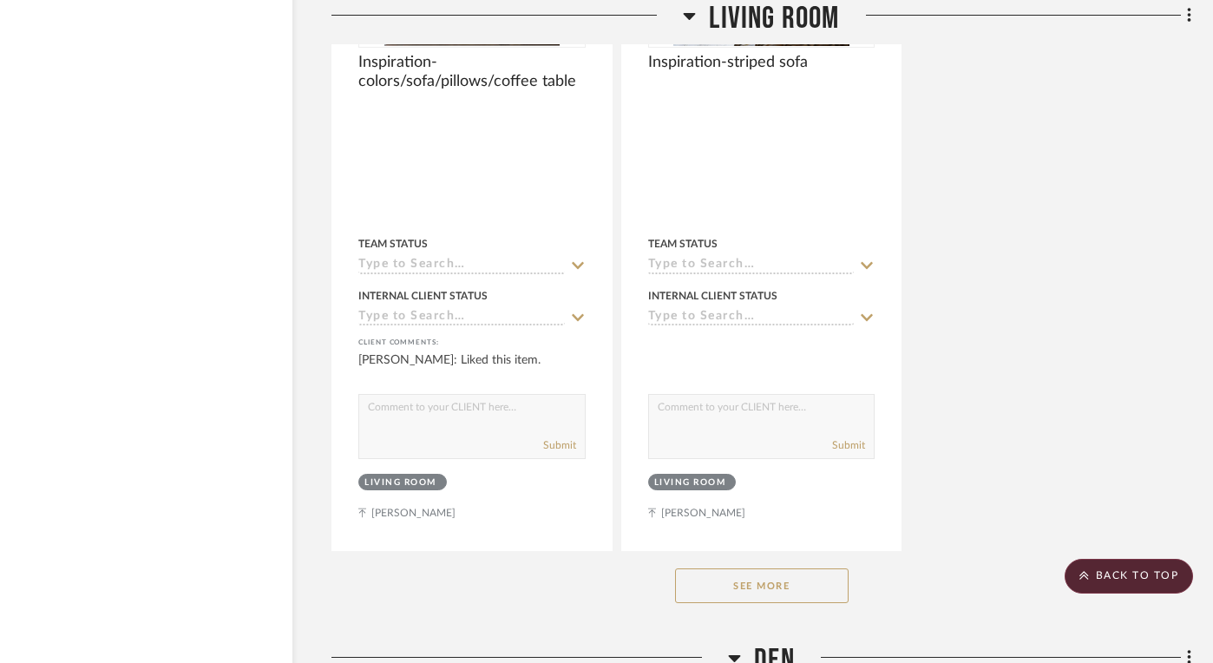
scroll to position [10835, 34]
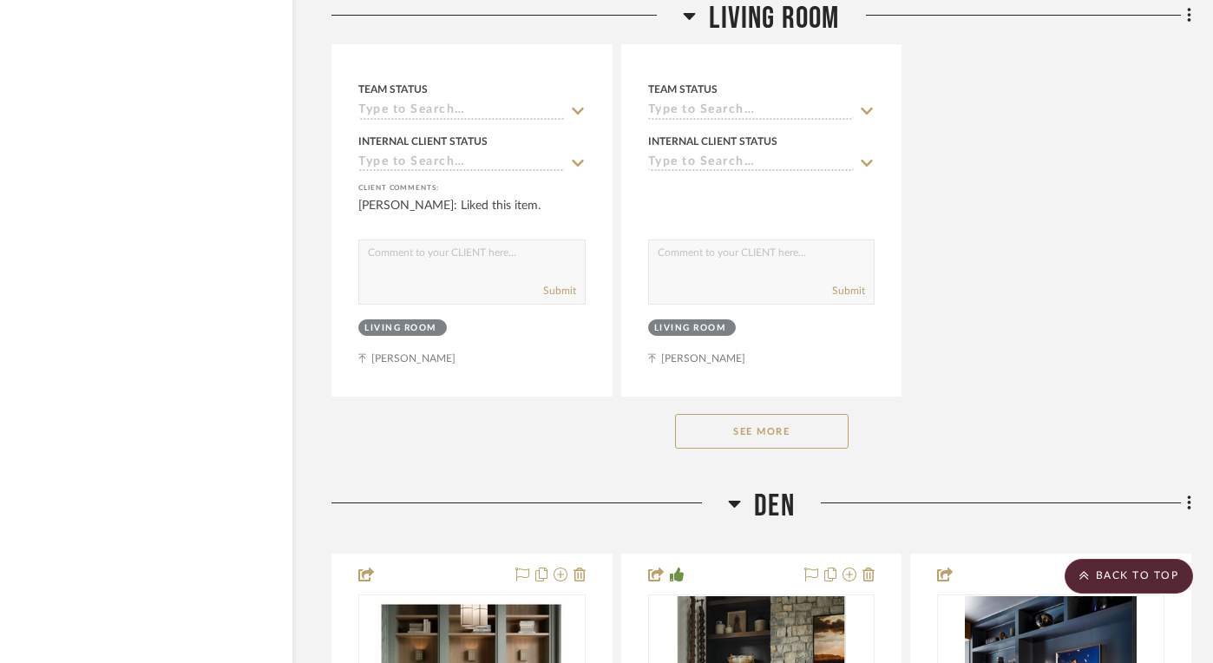
click at [732, 419] on button "See More" at bounding box center [762, 431] width 174 height 35
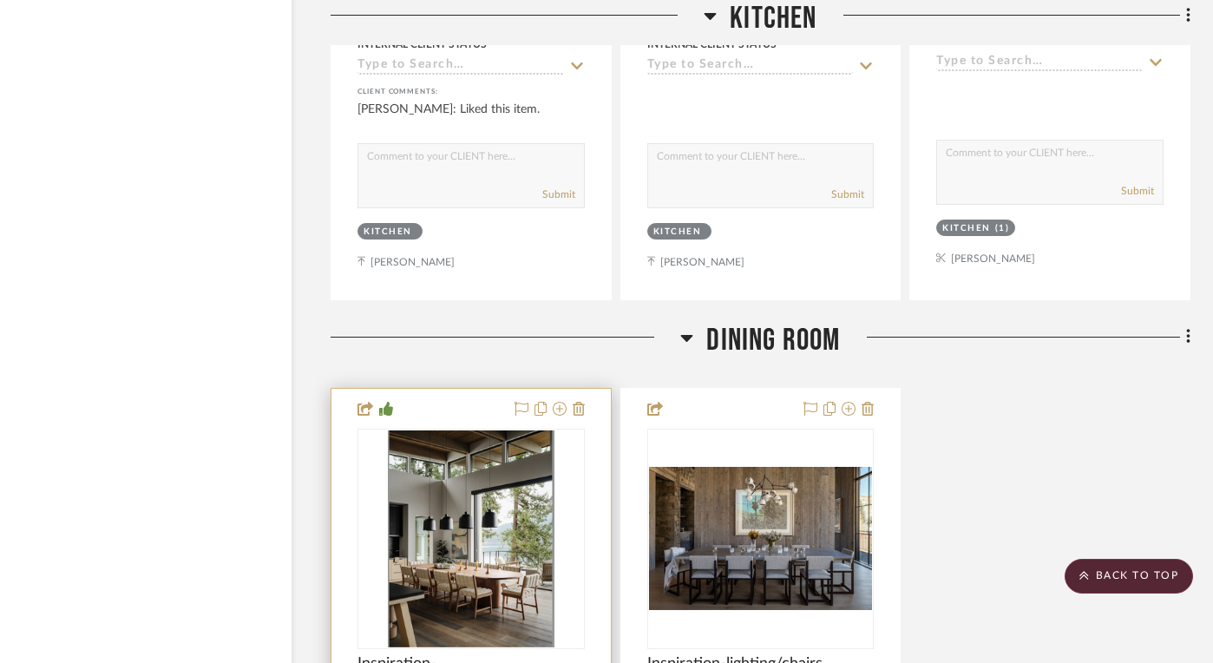
scroll to position [7678, 35]
